Goal: Browse casually

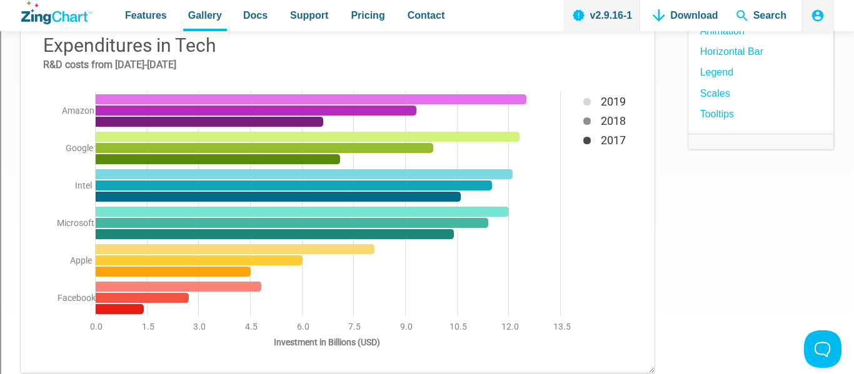
scroll to position [180, 0]
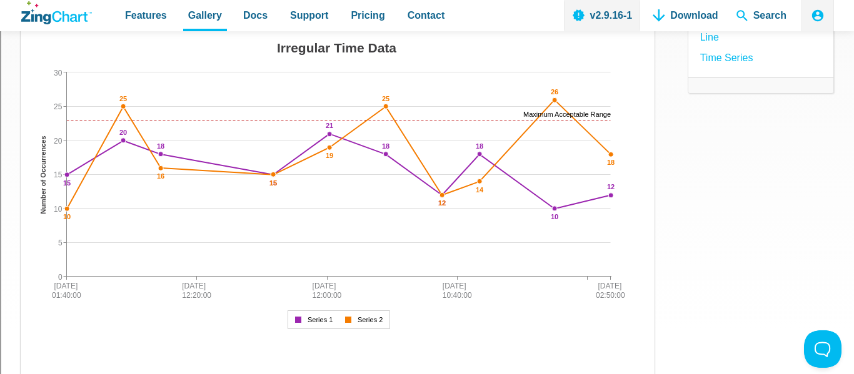
scroll to position [176, 0]
click at [33, 337] on area "Irregular Time Data" at bounding box center [33, 337] width 0 height 0
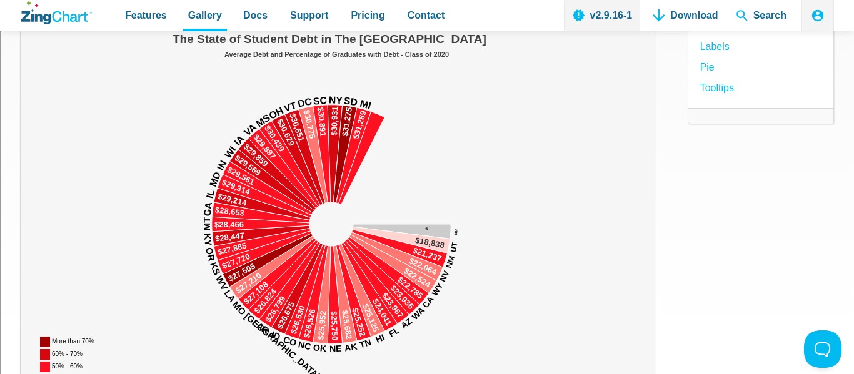
scroll to position [169, 0]
